Goal: Register for event/course

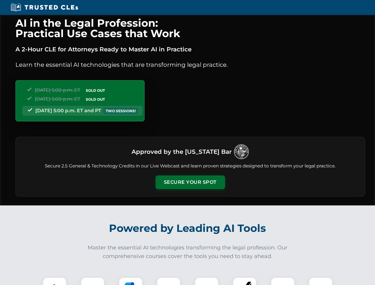
click at [190, 182] on button "Secure Your Spot" at bounding box center [191, 183] width 70 height 14
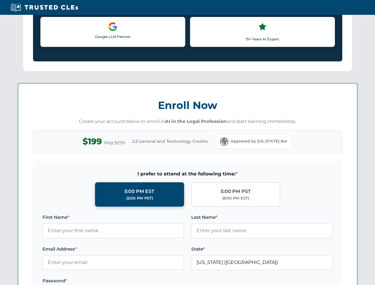
click at [131, 281] on label "Password *" at bounding box center [114, 281] width 142 height 7
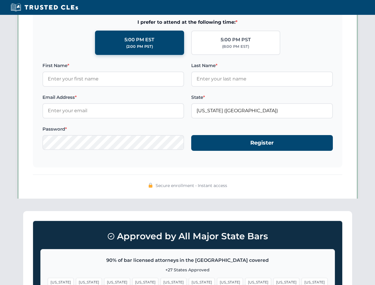
click at [274, 281] on span "[US_STATE]" at bounding box center [287, 282] width 26 height 9
